Goal: Find specific page/section: Find specific page/section

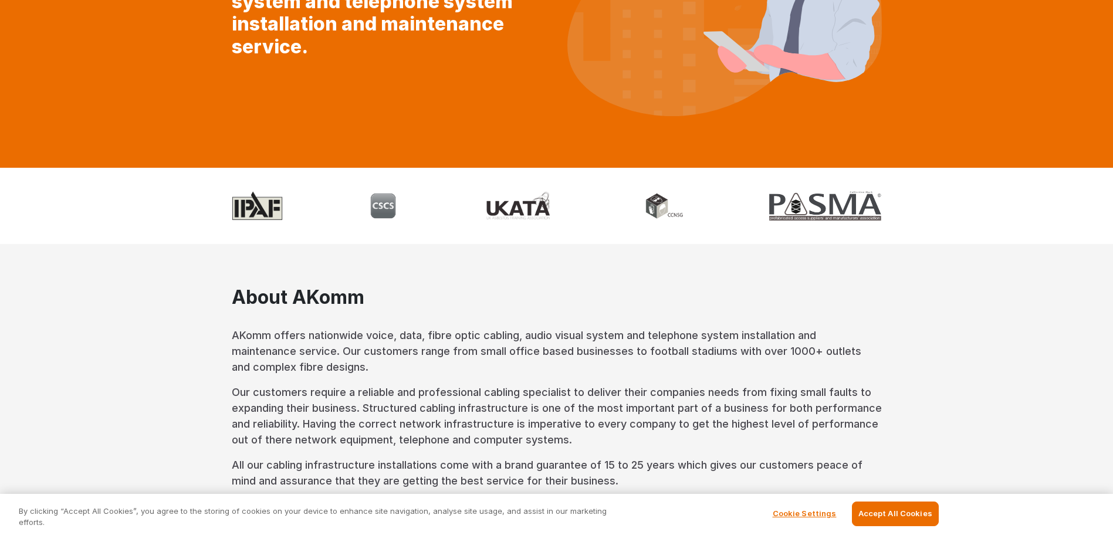
scroll to position [235, 0]
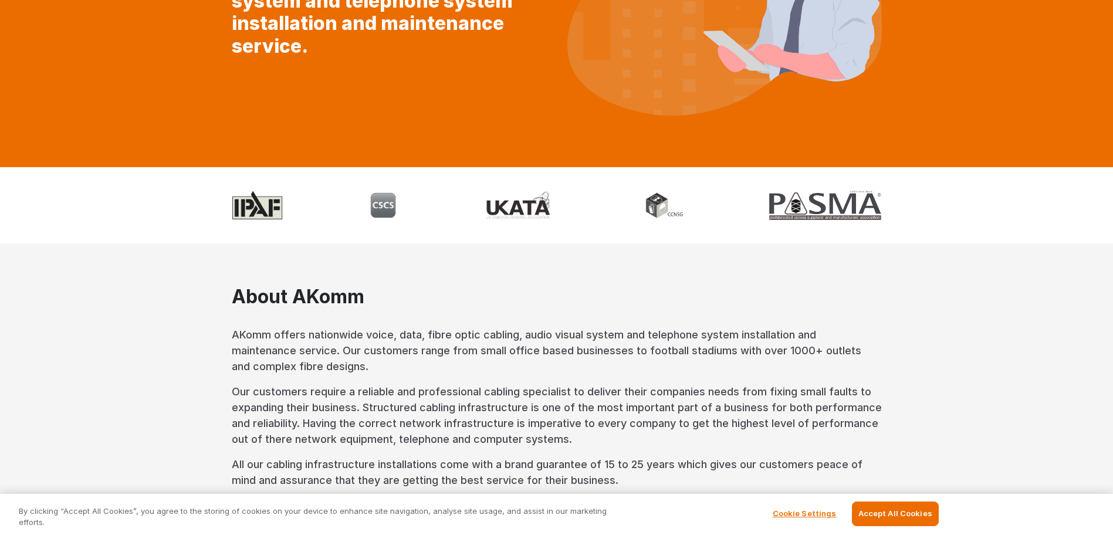
click at [835, 202] on img at bounding box center [825, 205] width 112 height 29
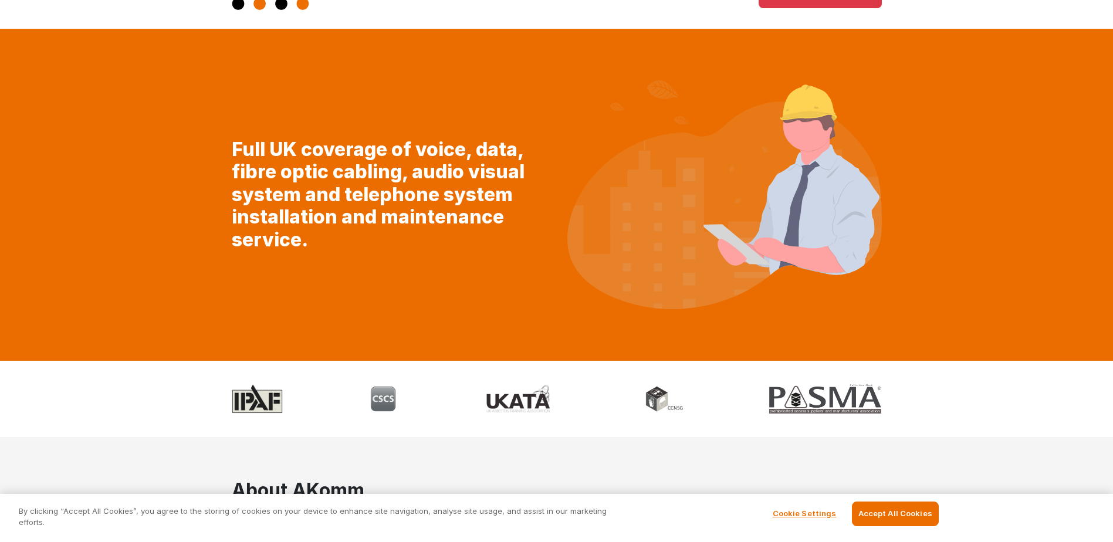
scroll to position [0, 0]
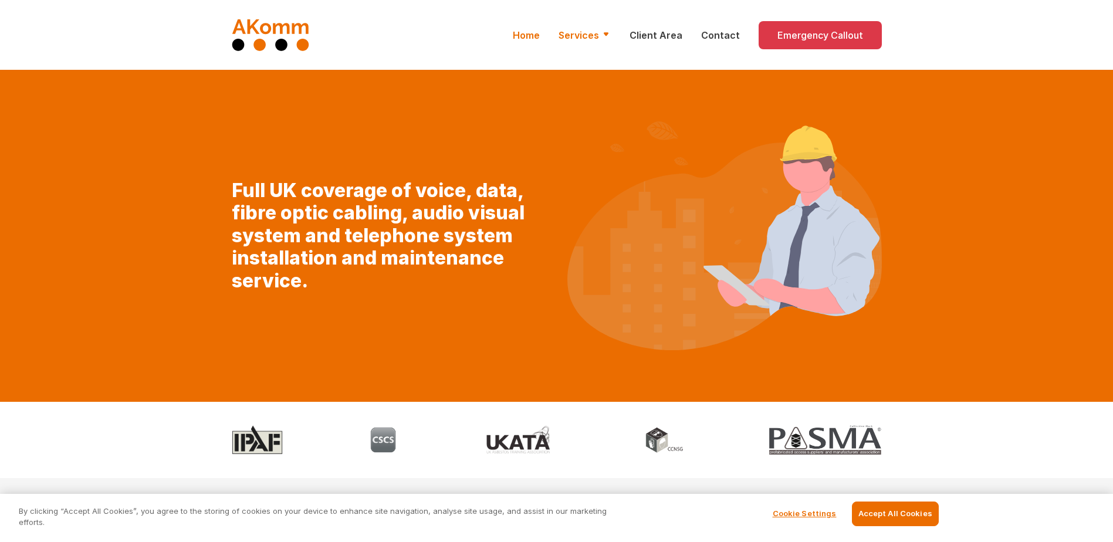
click at [607, 38] on link "Services" at bounding box center [585, 35] width 52 height 14
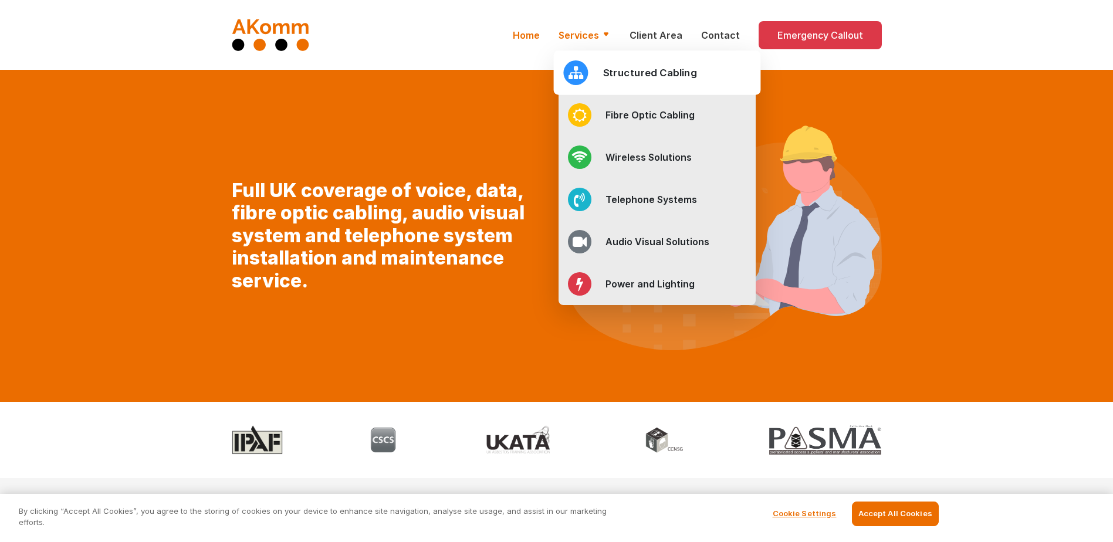
click at [658, 69] on h2 "Structured Cabling" at bounding box center [650, 72] width 94 height 15
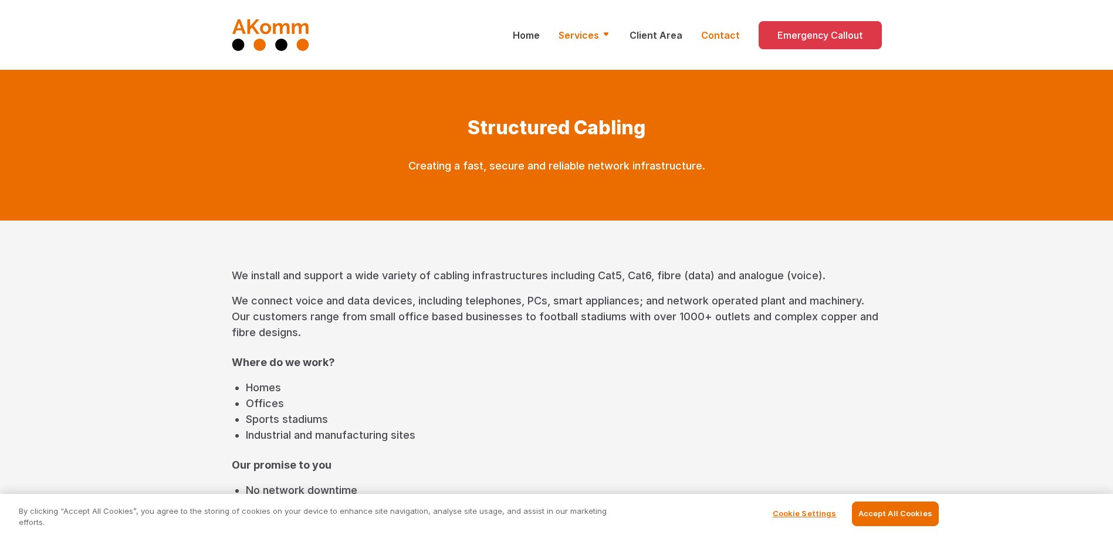
click at [716, 29] on link "Contact" at bounding box center [720, 35] width 39 height 14
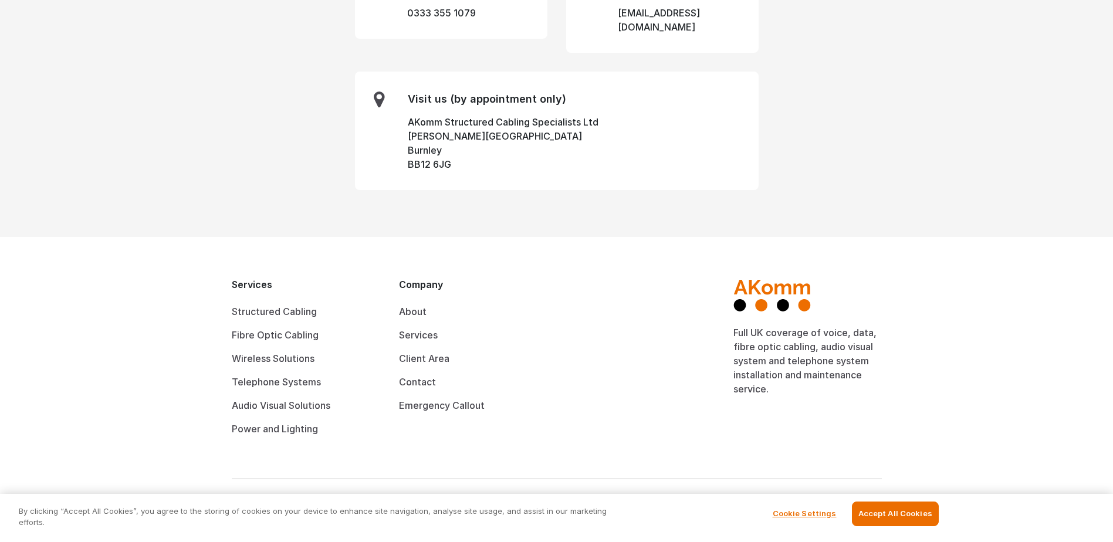
scroll to position [352, 0]
